Goal: Transaction & Acquisition: Purchase product/service

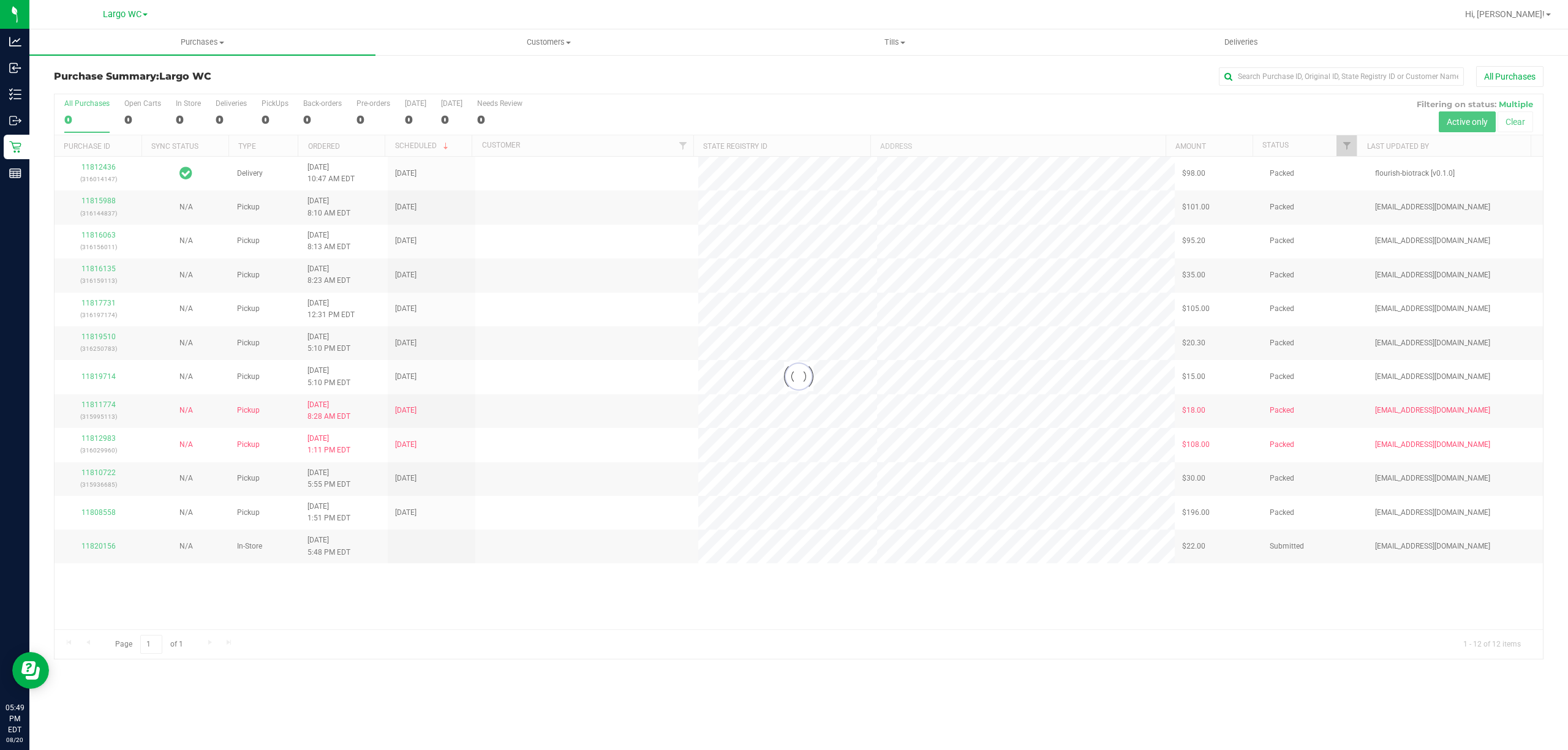
click at [179, 119] on div at bounding box center [798, 376] width 1488 height 565
click at [185, 120] on div "1" at bounding box center [188, 119] width 25 height 14
click at [0, 0] on input "In Store 1" at bounding box center [0, 0] width 0 height 0
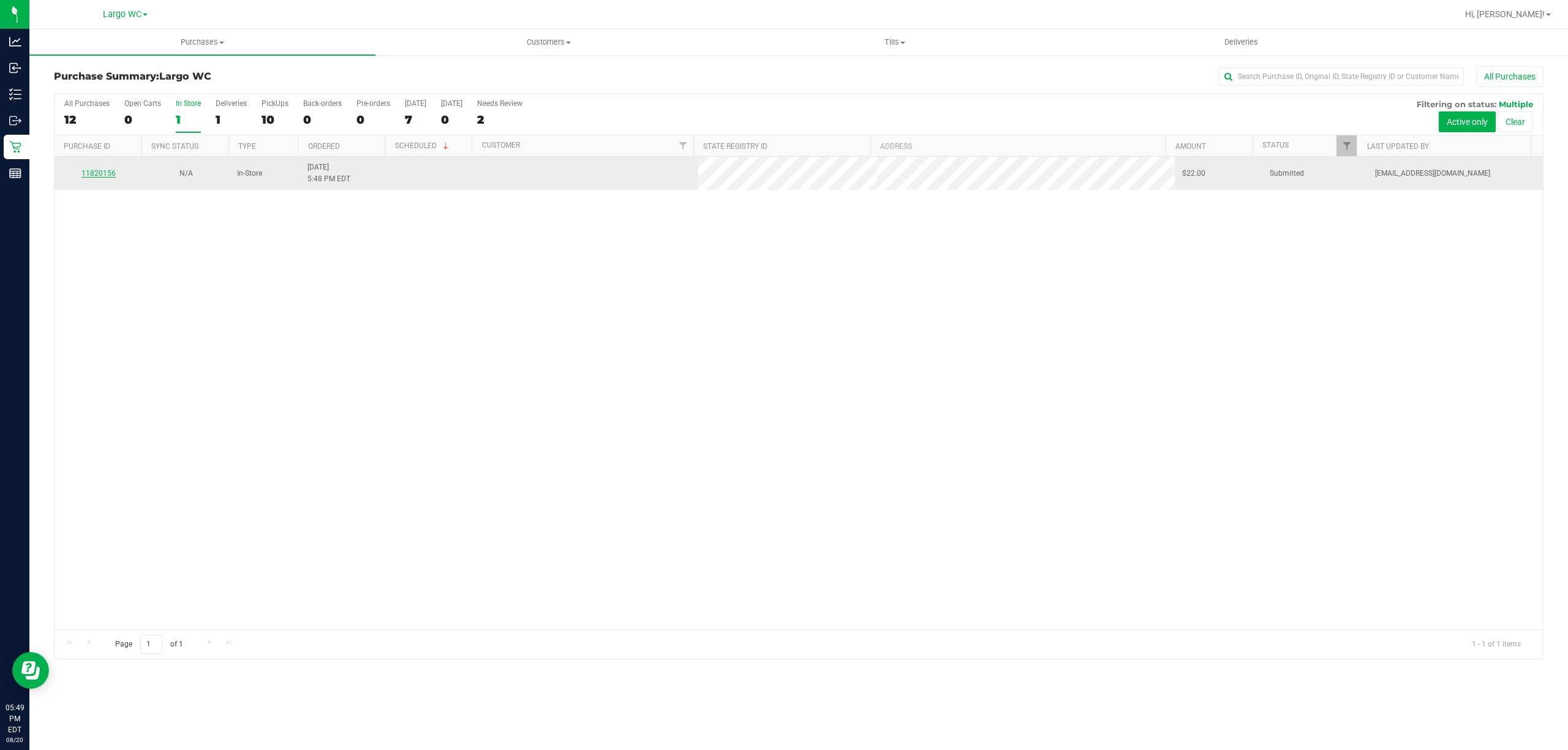
click at [98, 177] on link "11820156" at bounding box center [98, 174] width 34 height 9
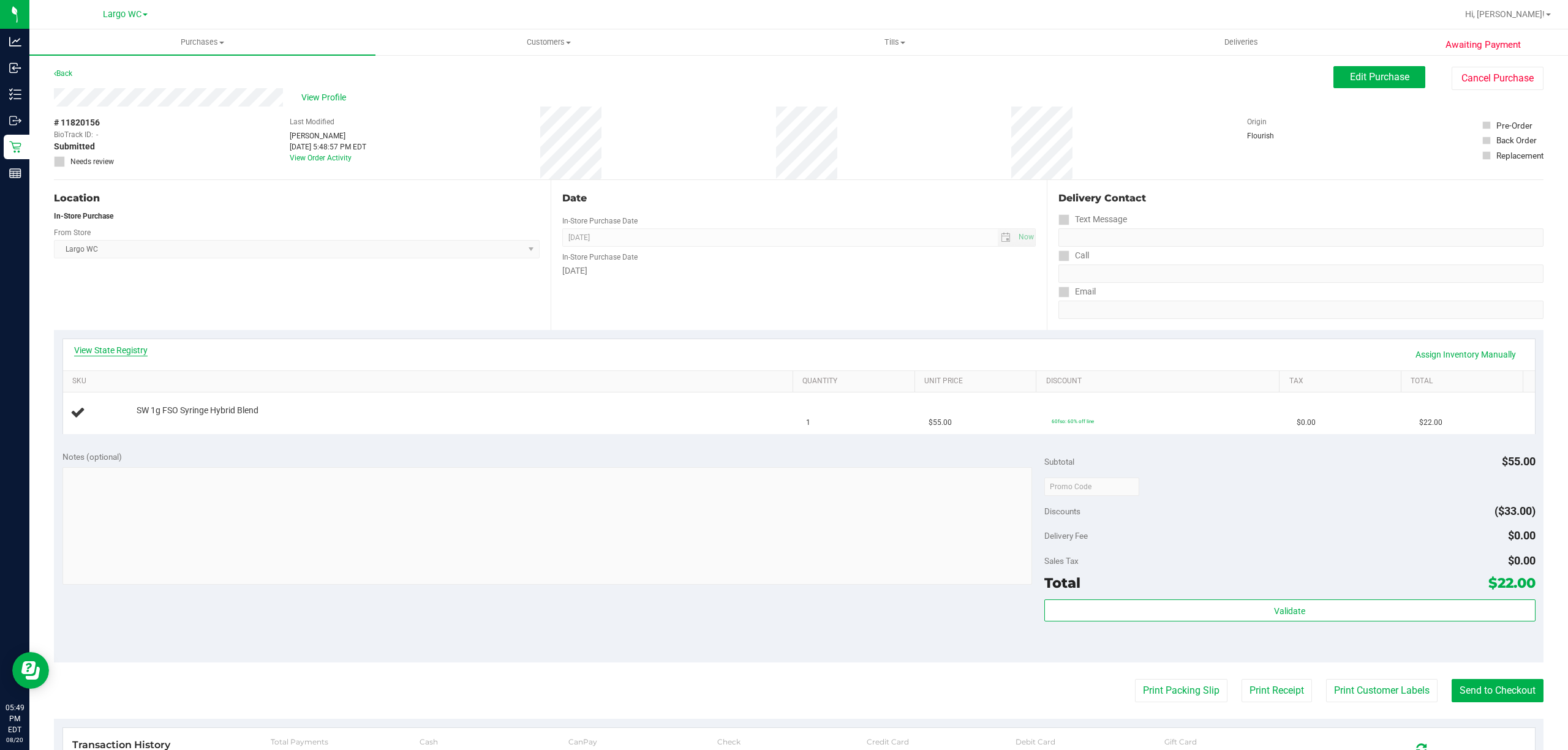
click at [100, 344] on link "View State Registry" at bounding box center [111, 350] width 73 height 12
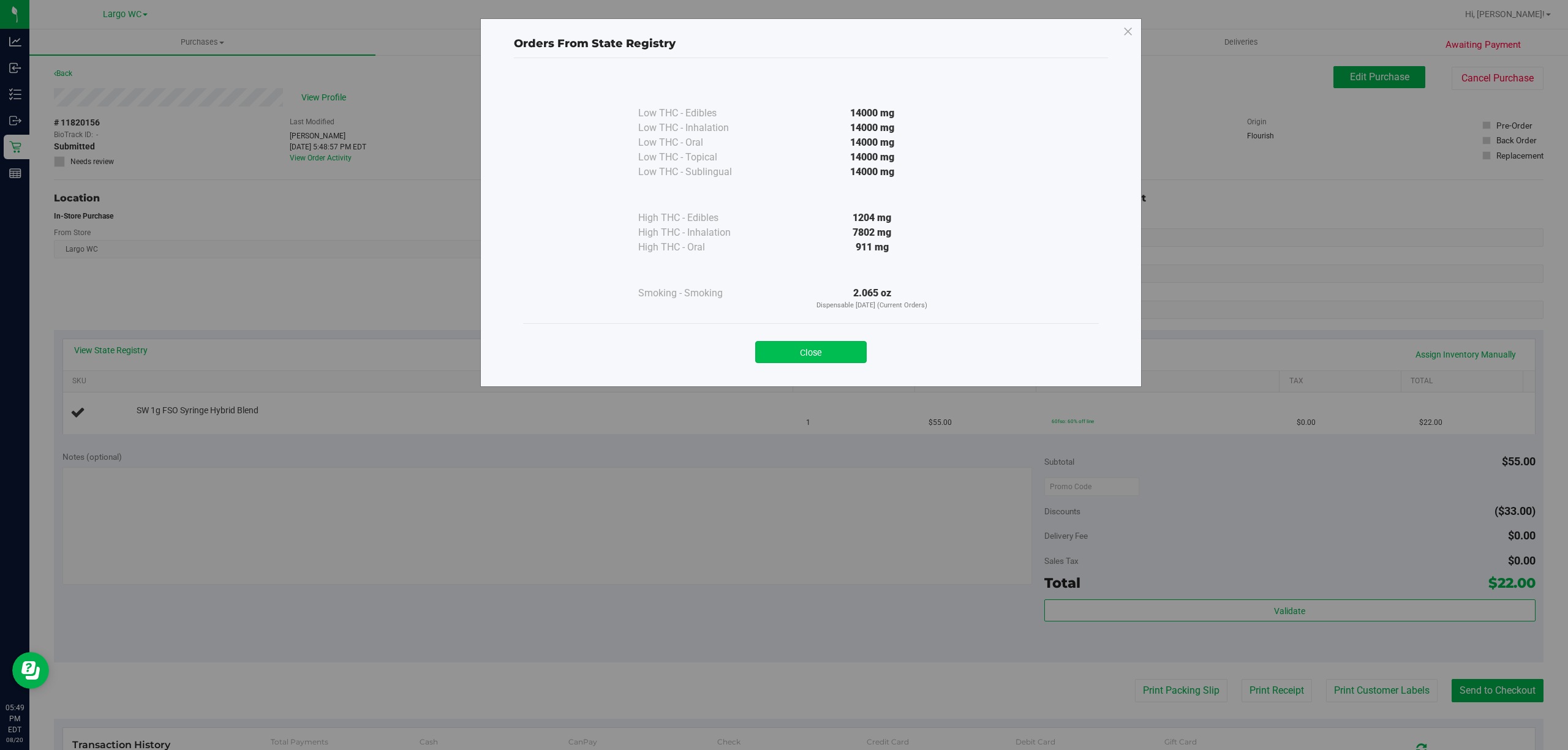
click at [799, 346] on button "Close" at bounding box center [811, 352] width 111 height 22
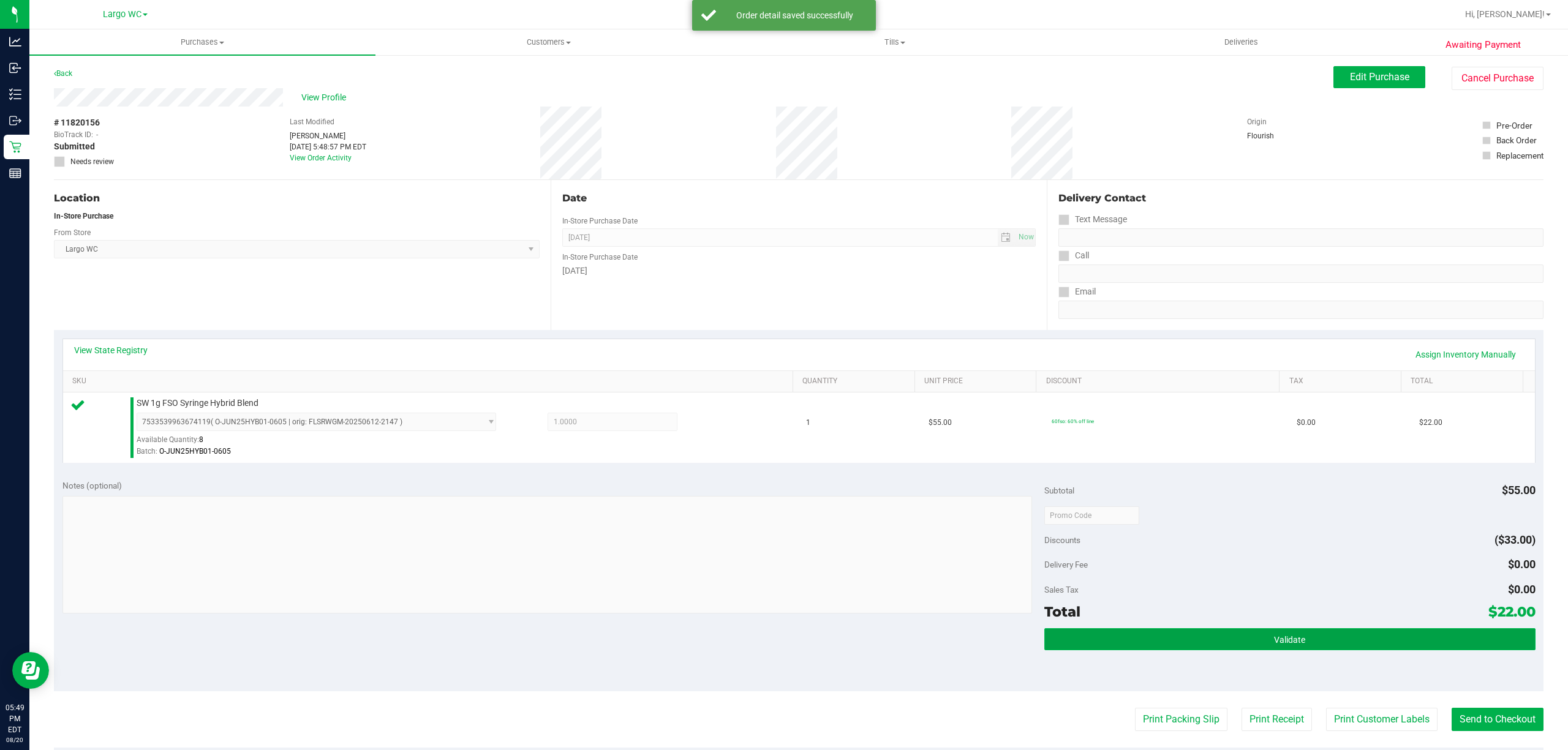
click at [1289, 635] on button "Validate" at bounding box center [1290, 639] width 491 height 22
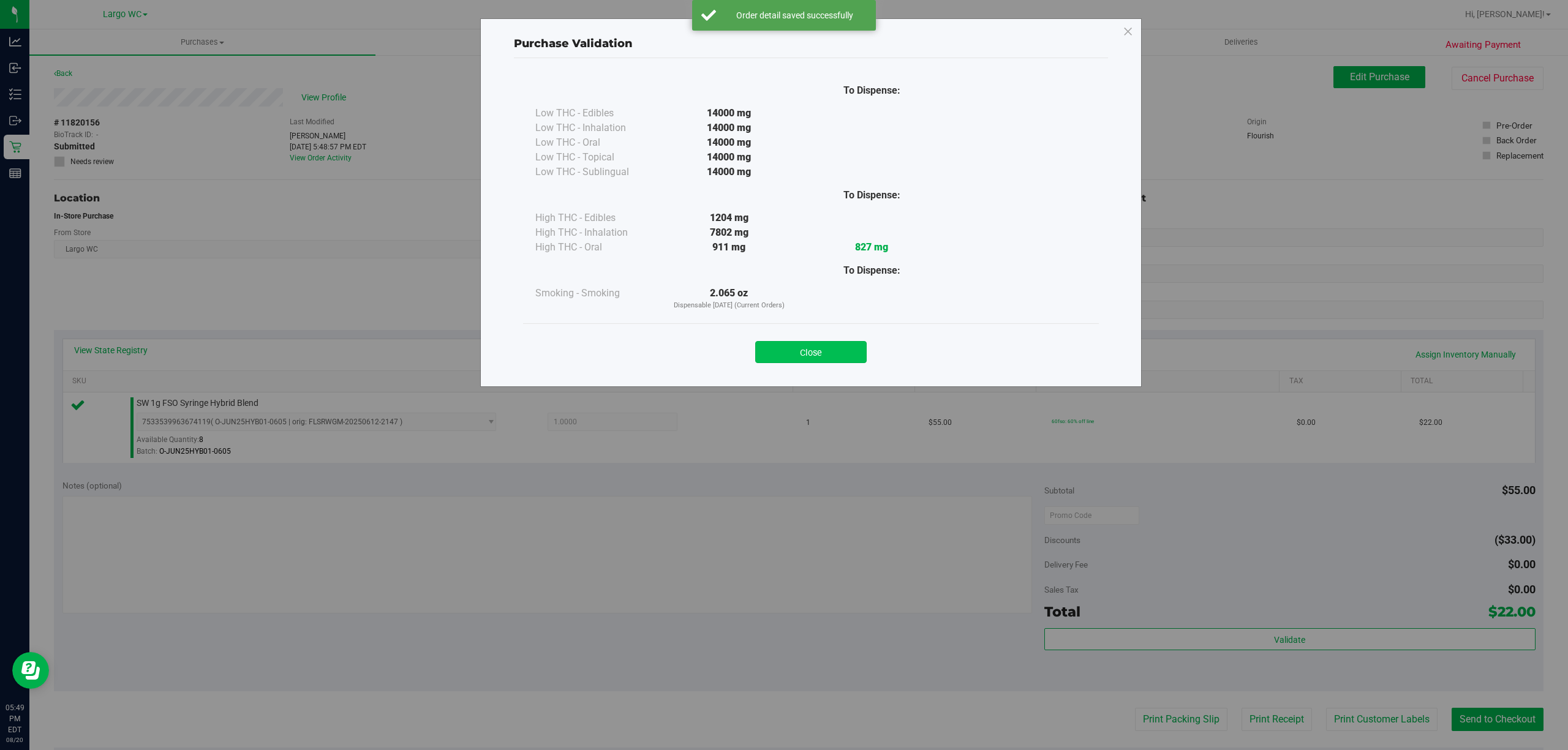
click at [826, 349] on button "Close" at bounding box center [811, 352] width 111 height 22
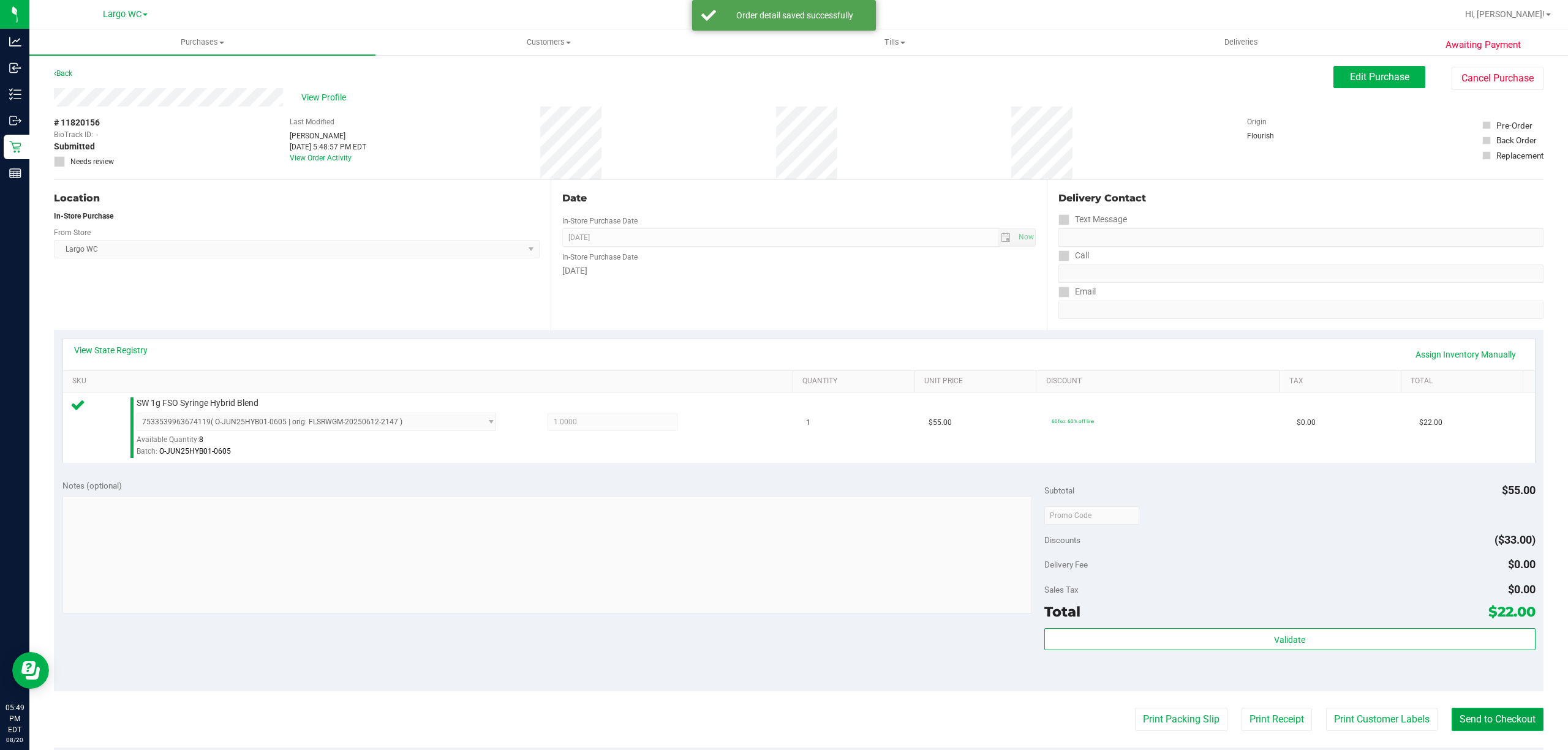
click at [1498, 721] on button "Send to Checkout" at bounding box center [1497, 720] width 92 height 23
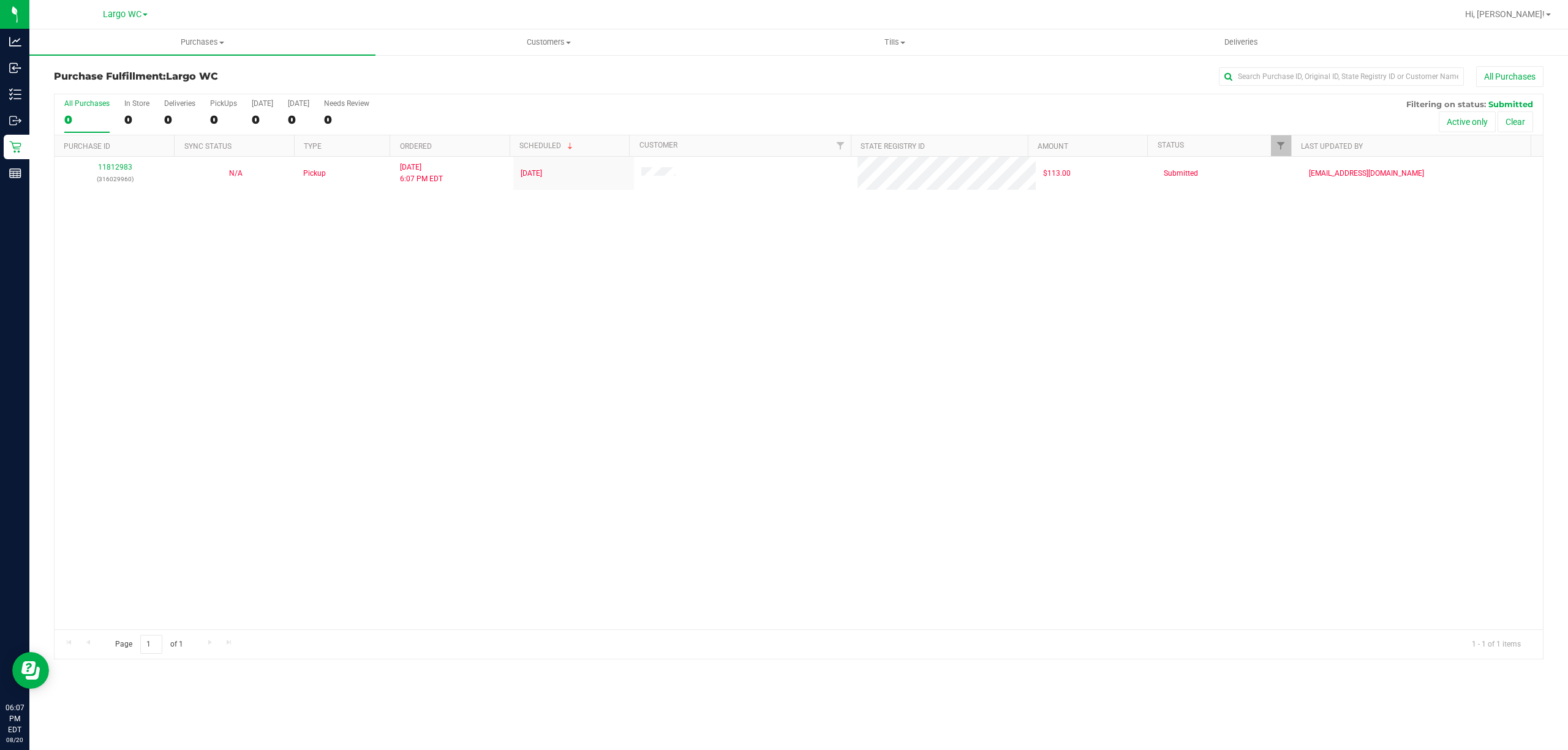
click at [135, 272] on div "11812983 (316029960) N/A Pickup [DATE] 6:07 PM EDT 8/19/2025 $113.00 Submitted …" at bounding box center [798, 393] width 1488 height 473
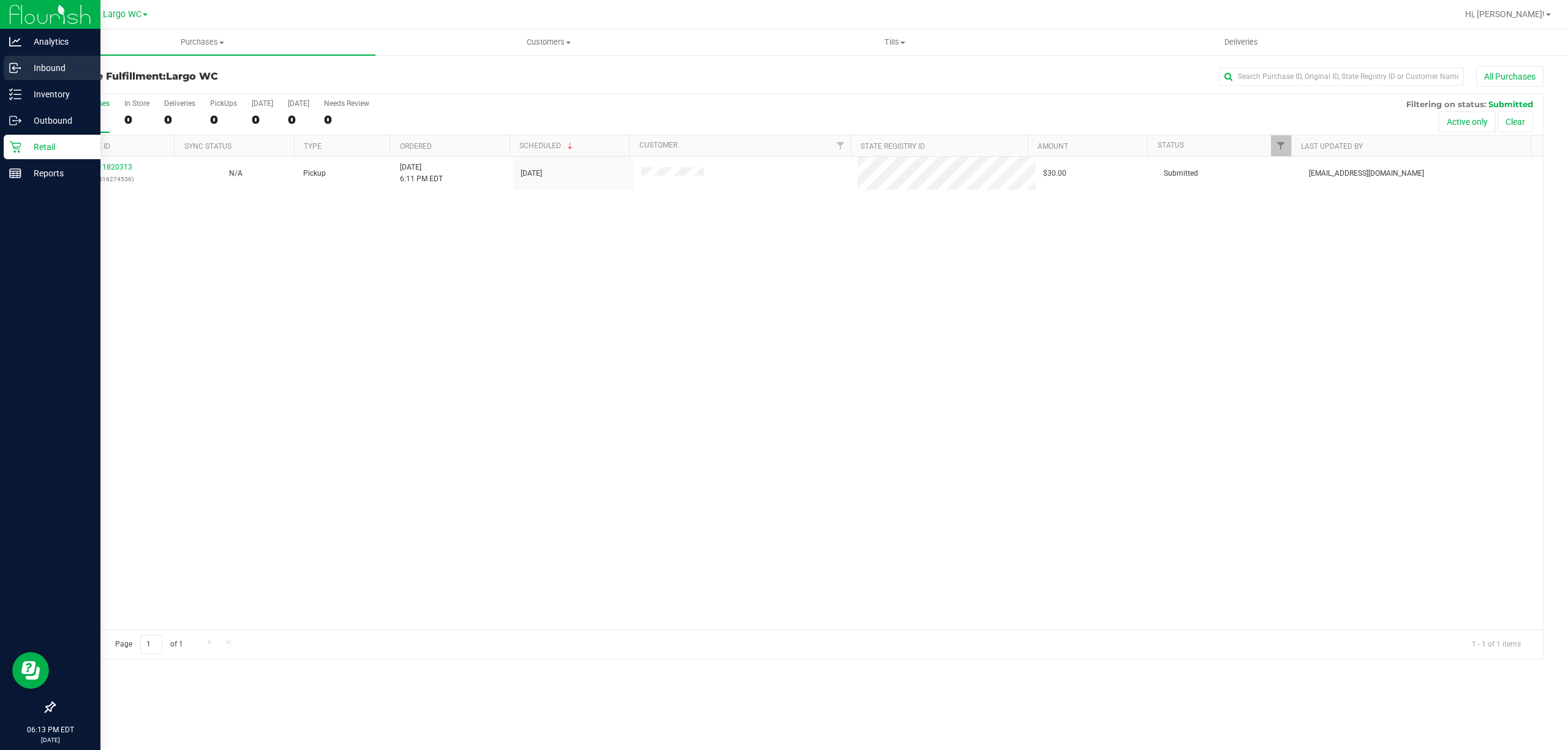
click at [13, 69] on icon at bounding box center [13, 69] width 2 height 2
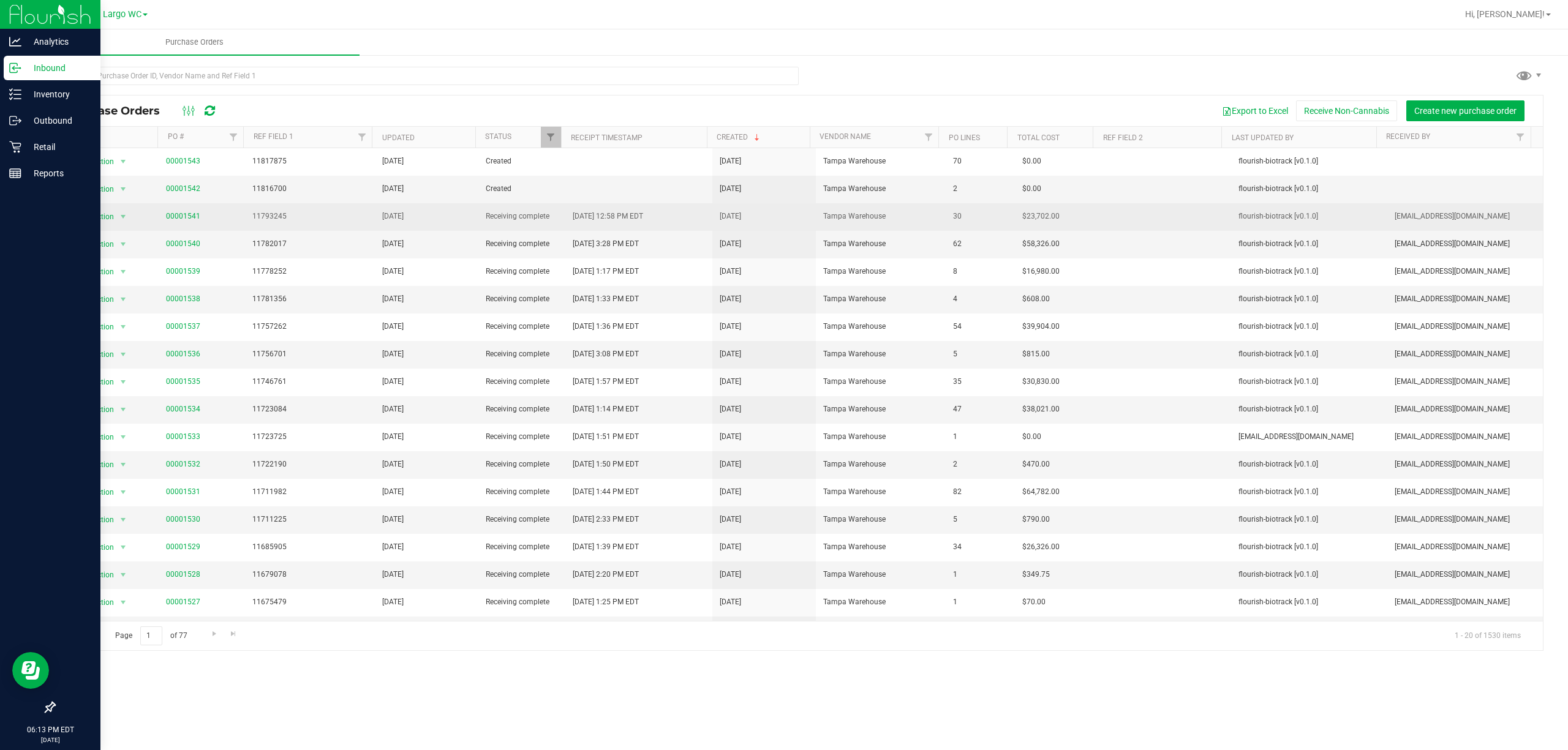
click at [576, 204] on td "[DATE] 12:58 PM EDT" at bounding box center [639, 218] width 147 height 28
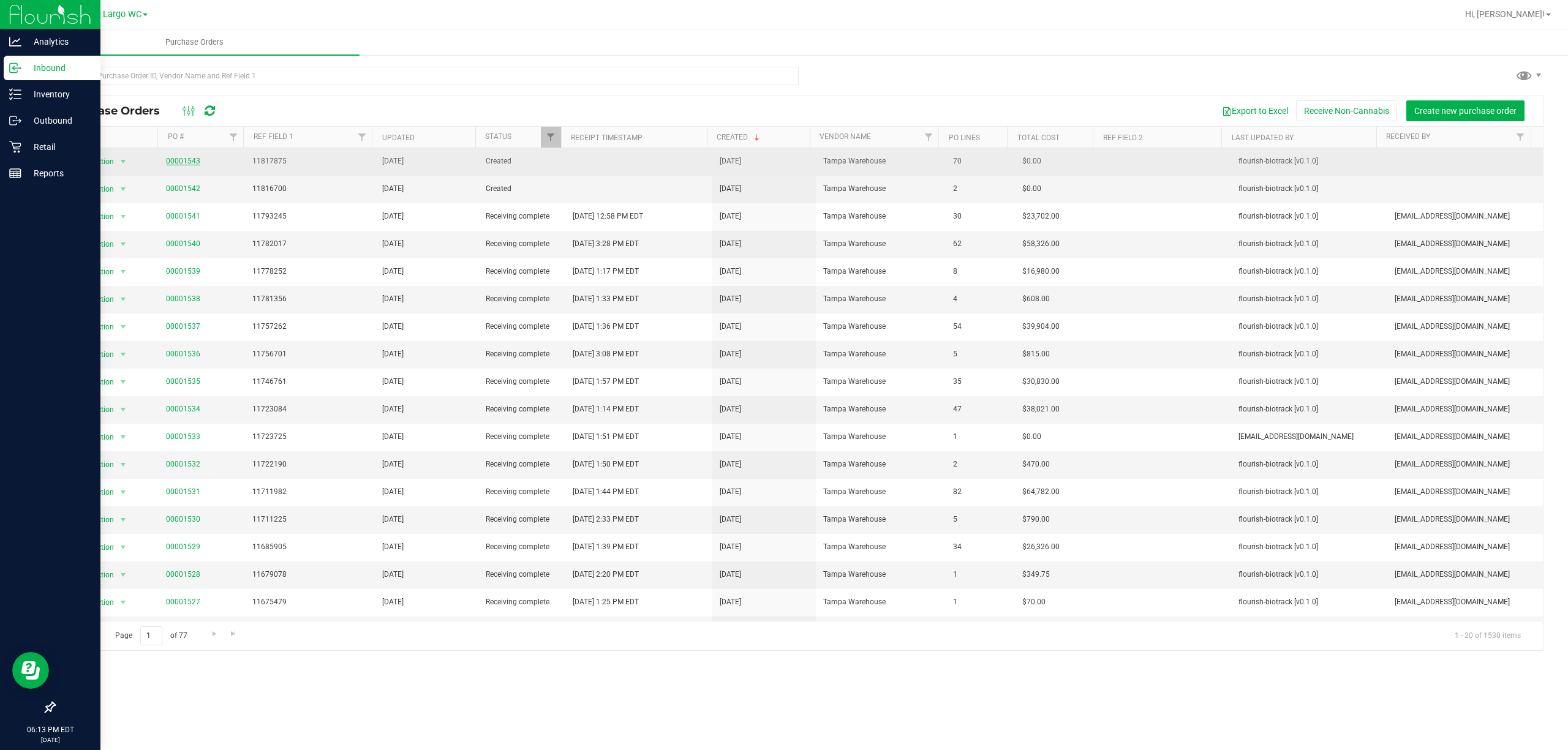
click at [193, 162] on link "00001543" at bounding box center [183, 161] width 34 height 9
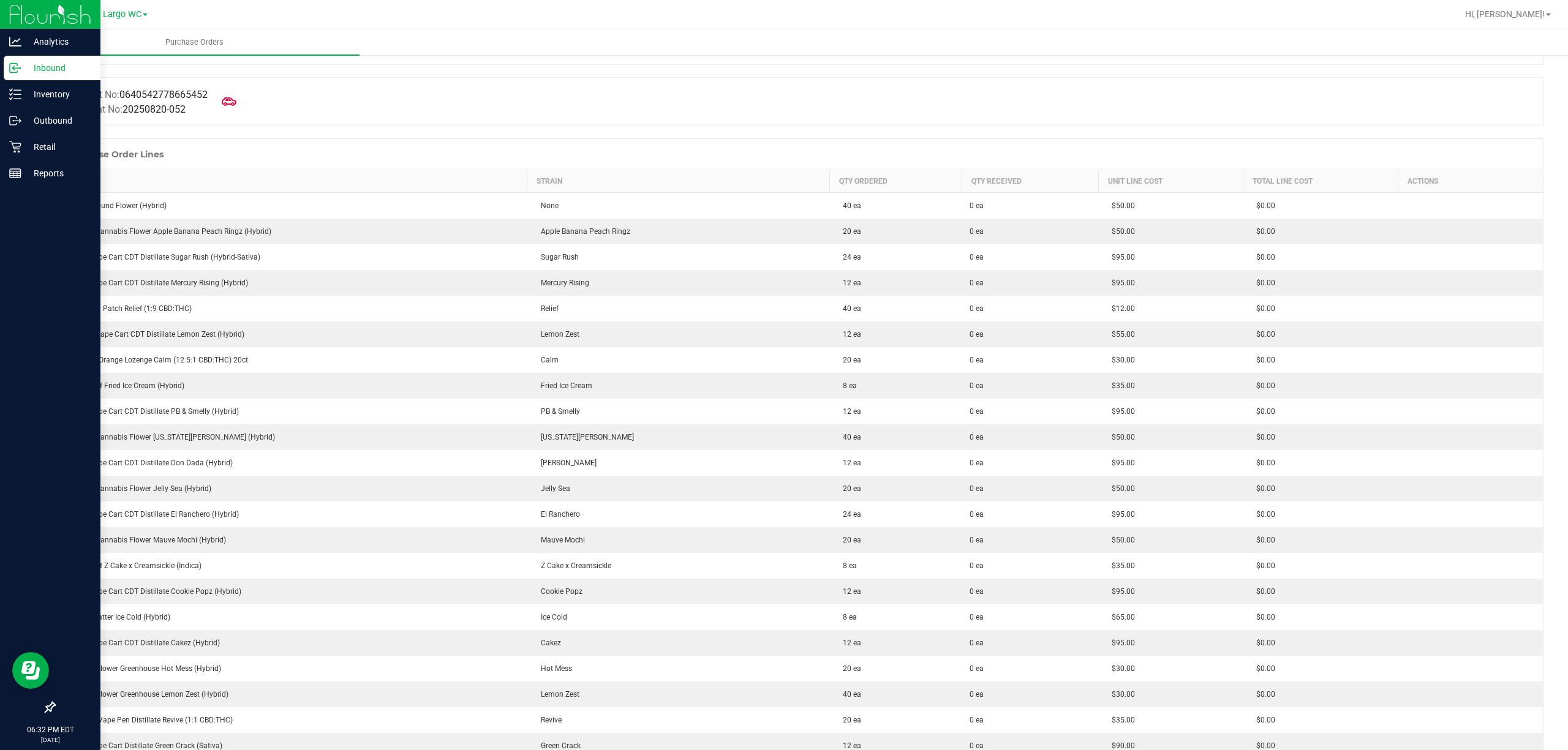
scroll to position [94, 0]
